Goal: Entertainment & Leisure: Browse casually

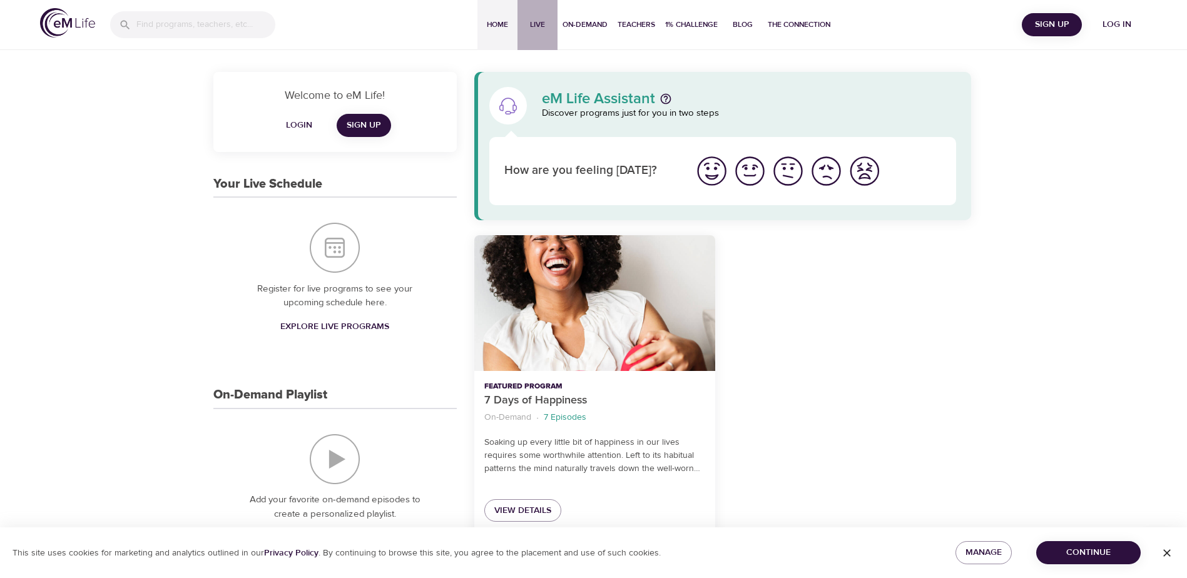
click at [542, 26] on span "Live" at bounding box center [538, 24] width 30 height 13
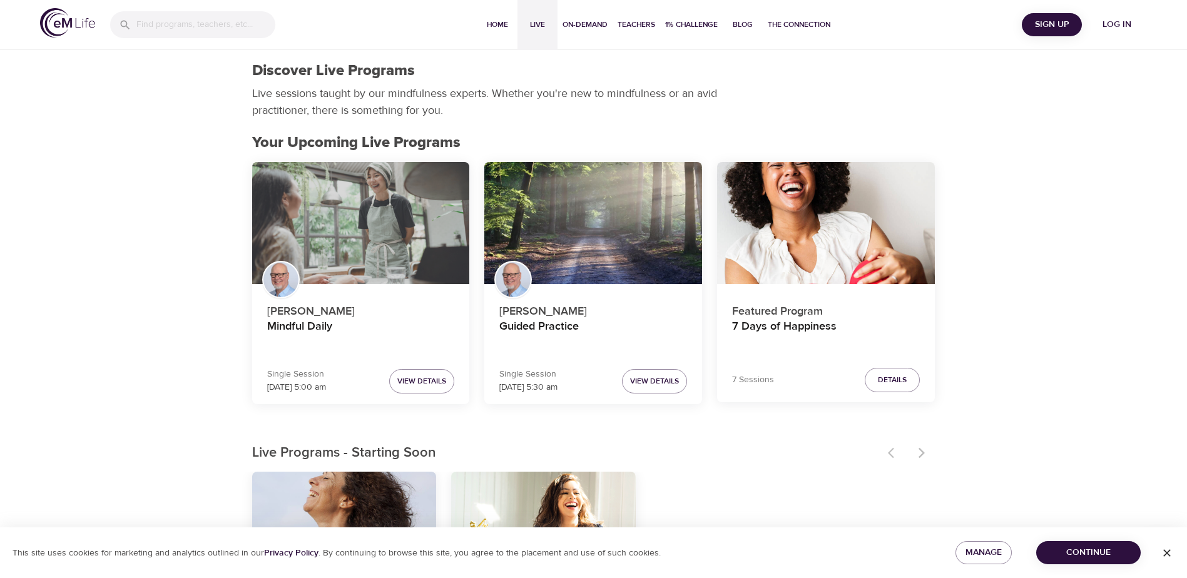
click at [359, 218] on div "Mindful Daily" at bounding box center [361, 223] width 218 height 123
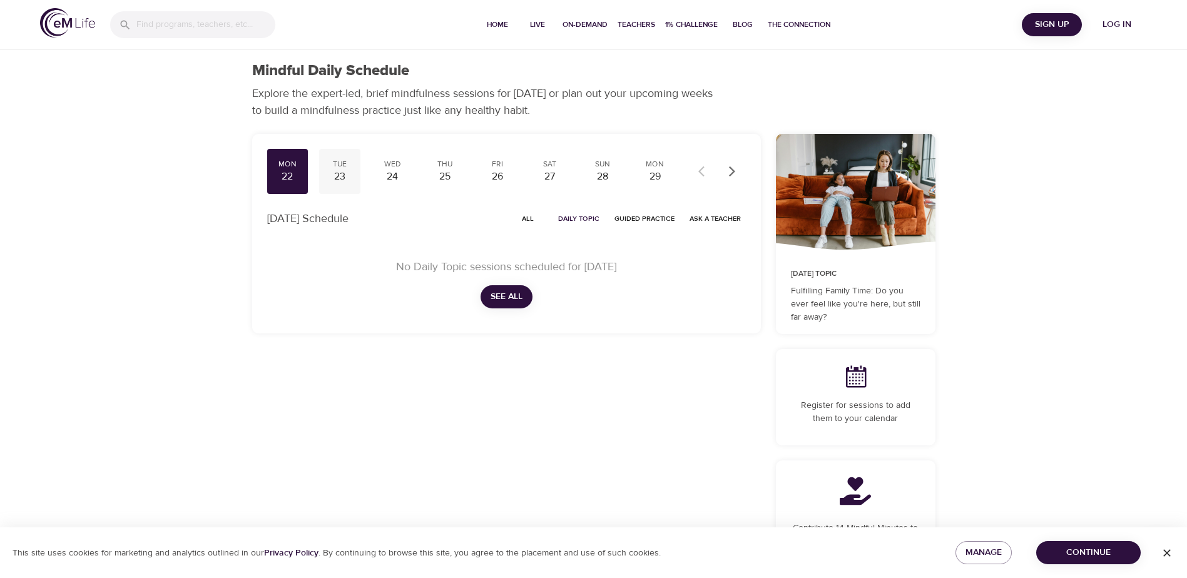
click at [339, 173] on div "23" at bounding box center [339, 177] width 31 height 14
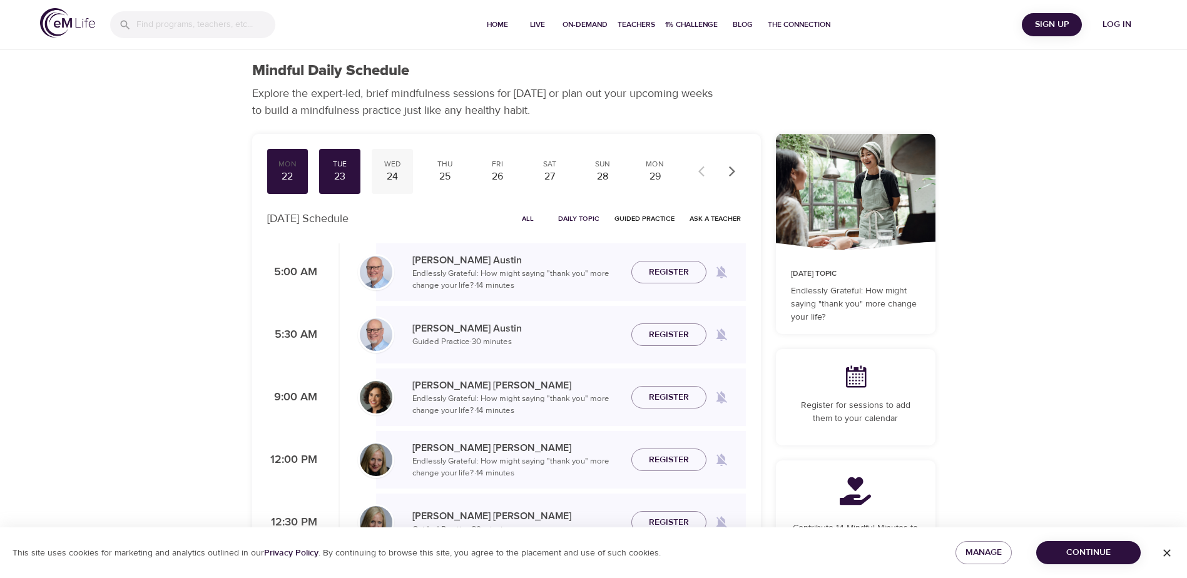
click at [384, 170] on div "24" at bounding box center [392, 177] width 31 height 14
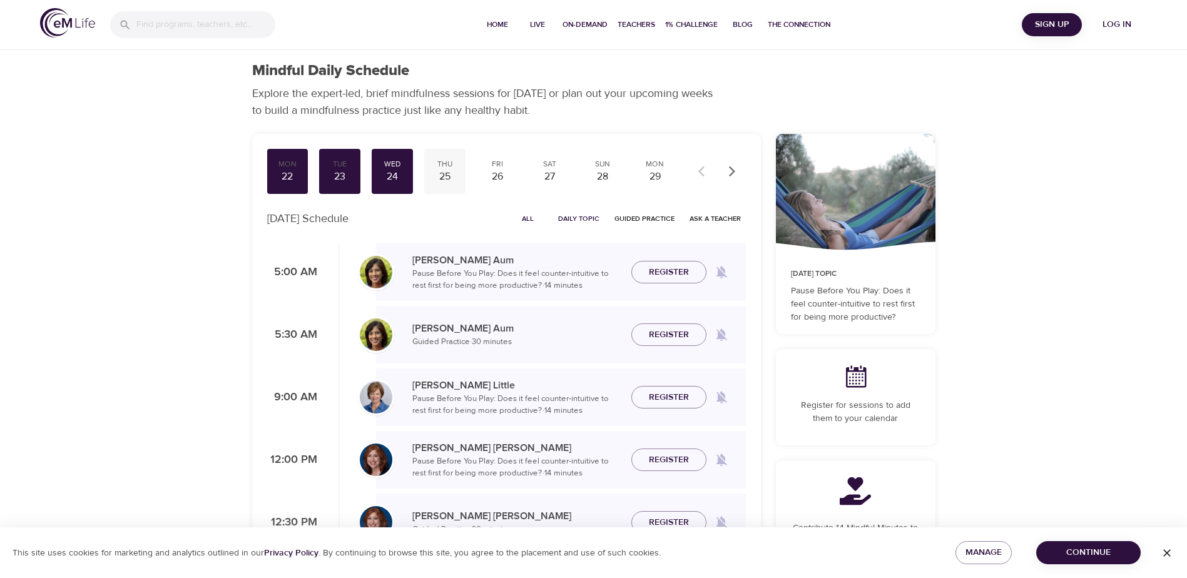
click at [442, 173] on div "25" at bounding box center [444, 177] width 31 height 14
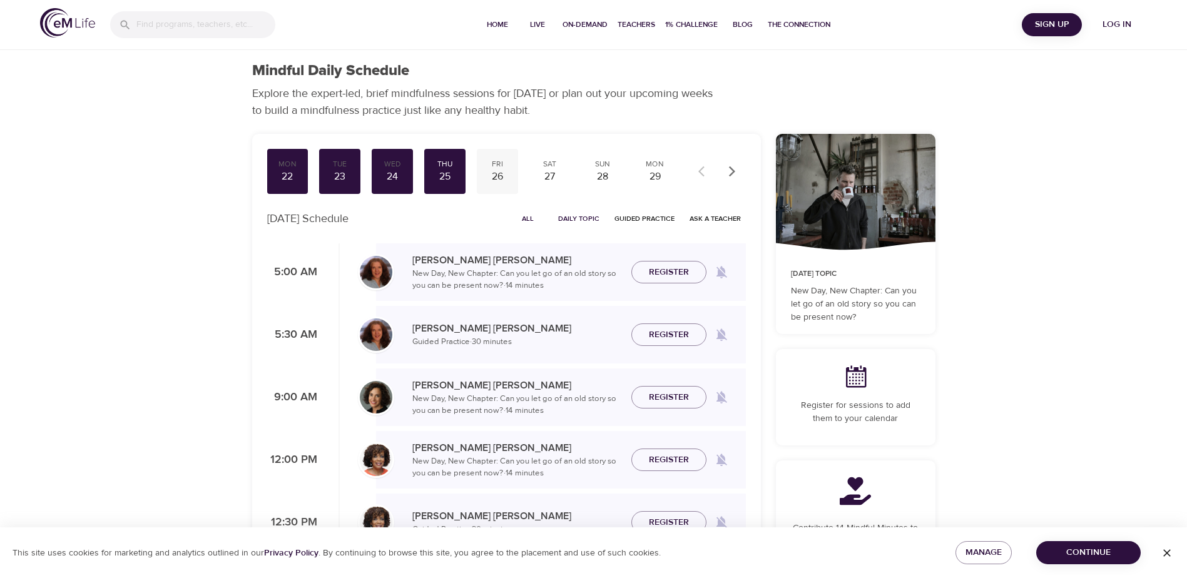
click at [502, 170] on div "26" at bounding box center [497, 177] width 31 height 14
